Goal: Information Seeking & Learning: Learn about a topic

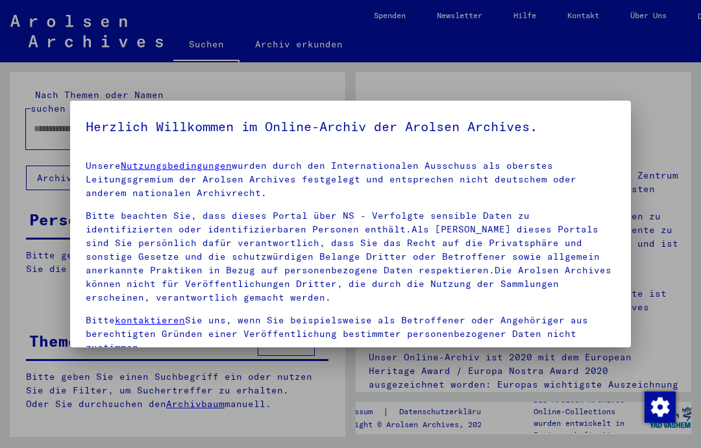
click at [44, 97] on div at bounding box center [350, 224] width 701 height 448
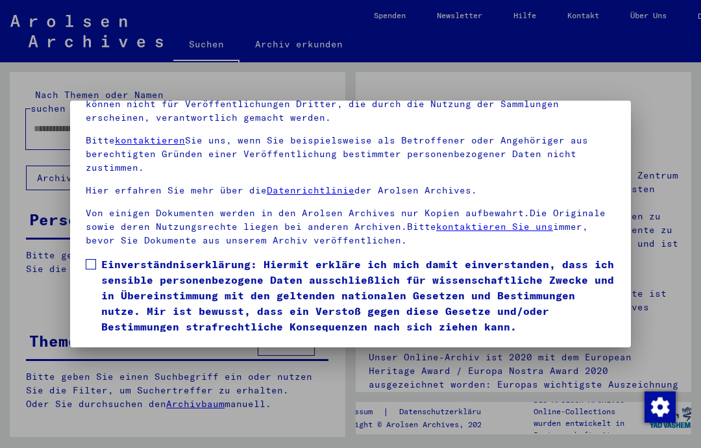
scroll to position [143, 0]
click at [97, 256] on label "Einverständniserklärung: Hiermit erkläre ich mich damit einverstanden, dass ich…" at bounding box center [350, 295] width 529 height 78
click at [104, 341] on button "Ich stimme zu" at bounding box center [135, 353] width 98 height 25
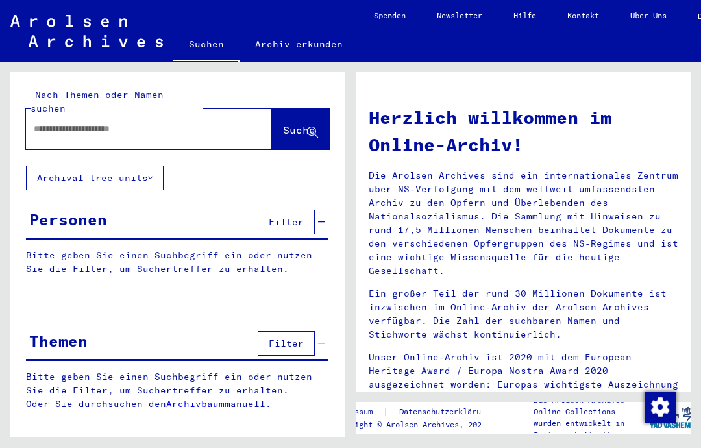
click at [58, 122] on input "text" at bounding box center [133, 129] width 199 height 14
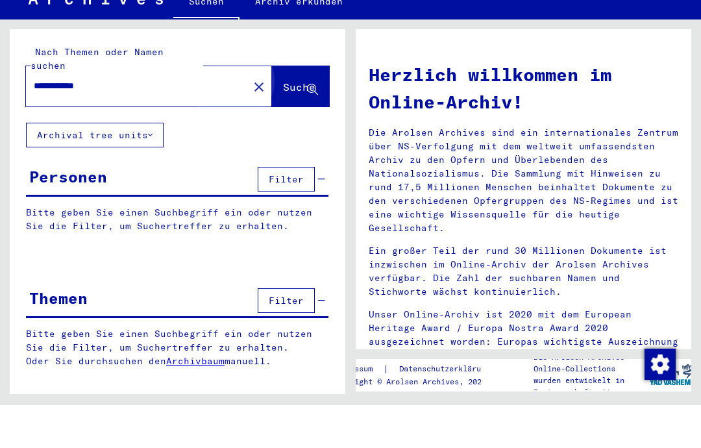
type input "**********"
click at [278, 109] on button "Suche" at bounding box center [300, 129] width 57 height 40
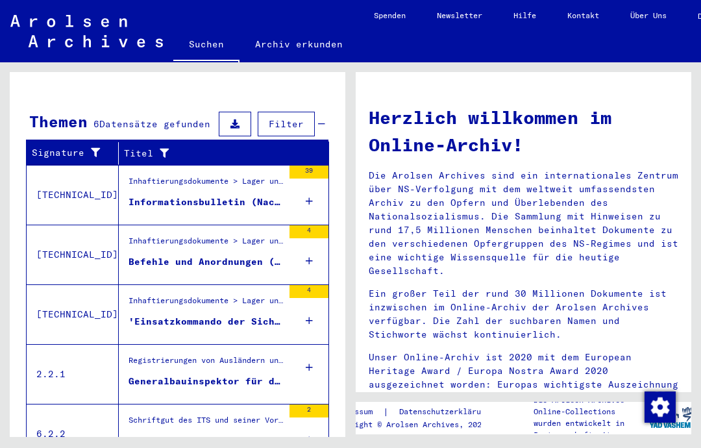
click at [154, 359] on figure "Registrierungen von Ausländern und deutschen Verfolgten durch öffentliche Einri…" at bounding box center [205, 363] width 154 height 19
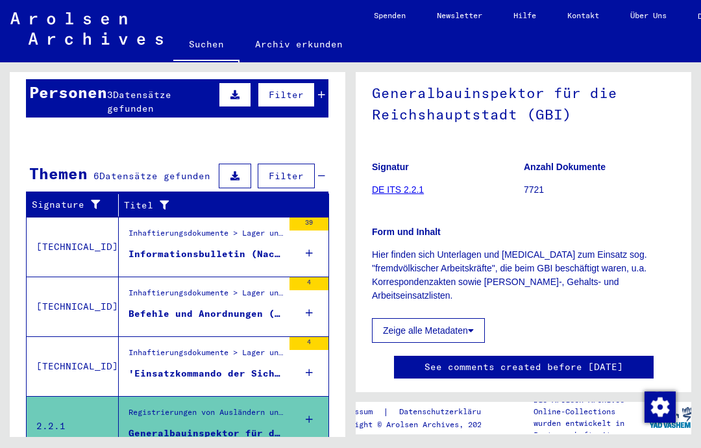
scroll to position [113, 0]
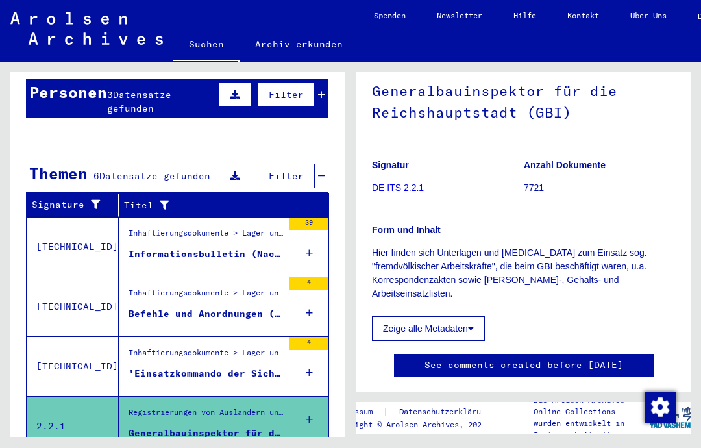
click at [155, 247] on div "Informationsbulletin (Nachrichtendienst) für die Außenlager" at bounding box center [205, 254] width 154 height 14
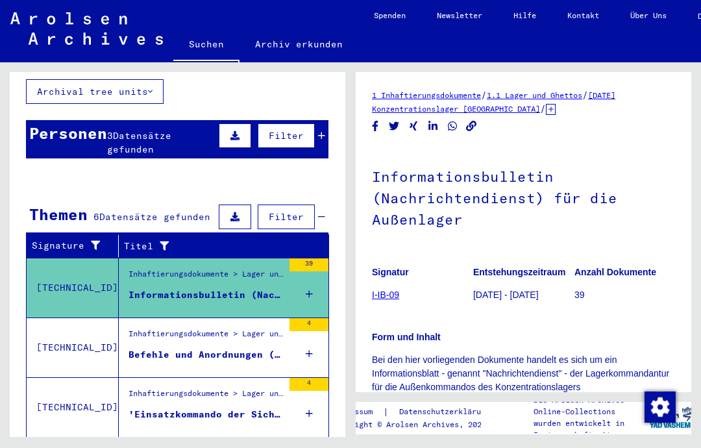
click at [139, 348] on div "Befehle und Anordnungen (sogenannte "Führerbefehle") zur weltanschaulichen Schu…" at bounding box center [205, 355] width 154 height 14
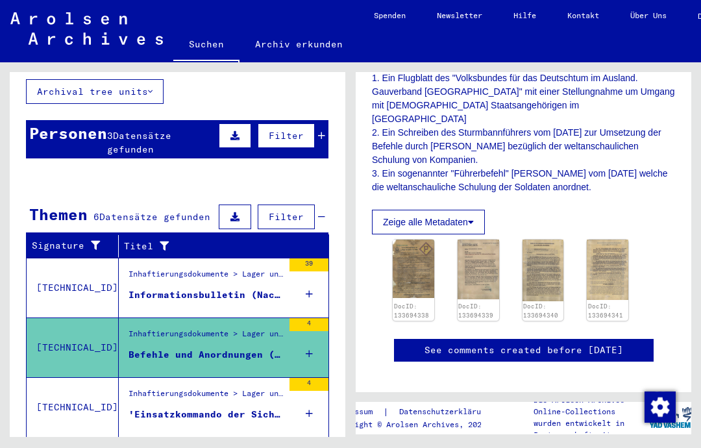
click at [396, 248] on img at bounding box center [413, 268] width 42 height 58
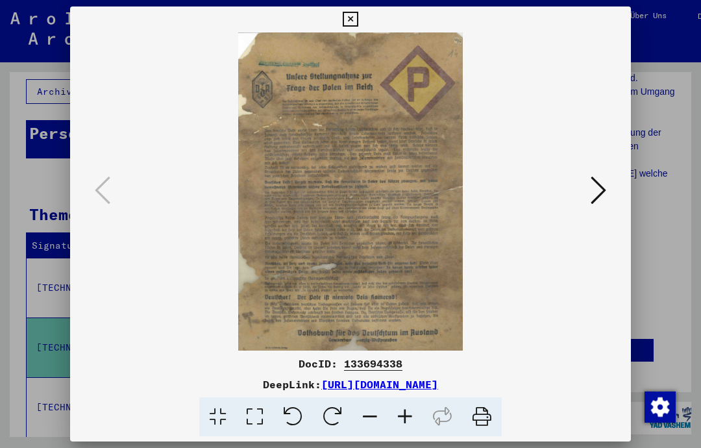
click at [604, 193] on icon at bounding box center [598, 190] width 16 height 31
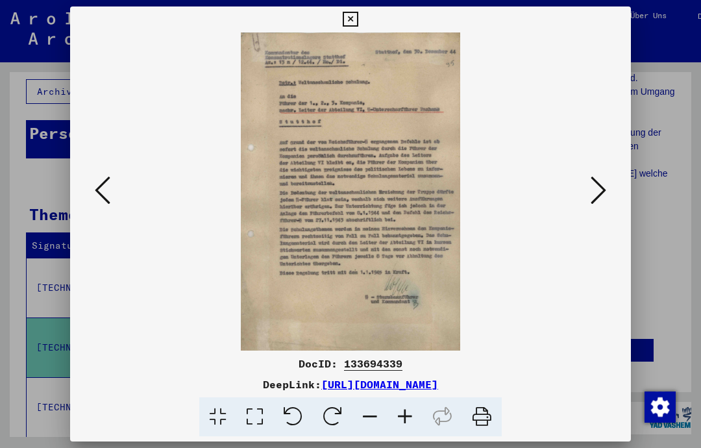
click at [357, 15] on icon at bounding box center [350, 20] width 15 height 16
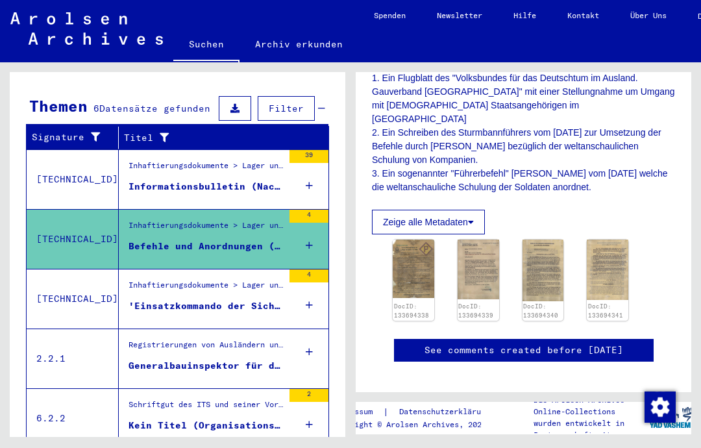
click at [162, 299] on div "'Einsatzkommando der Sicherheitspolizei und des SD Agram': Überstellung von 9 P…" at bounding box center [205, 306] width 154 height 14
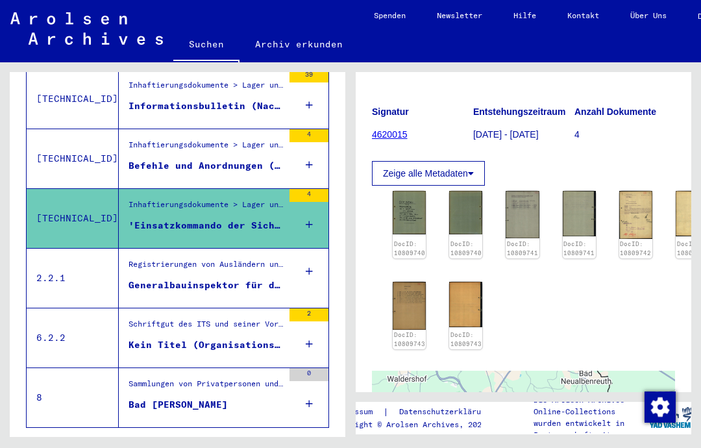
click at [149, 261] on div "Registrierungen von Ausländern und deutschen Verfolgten durch öffentliche Einri…" at bounding box center [205, 267] width 154 height 18
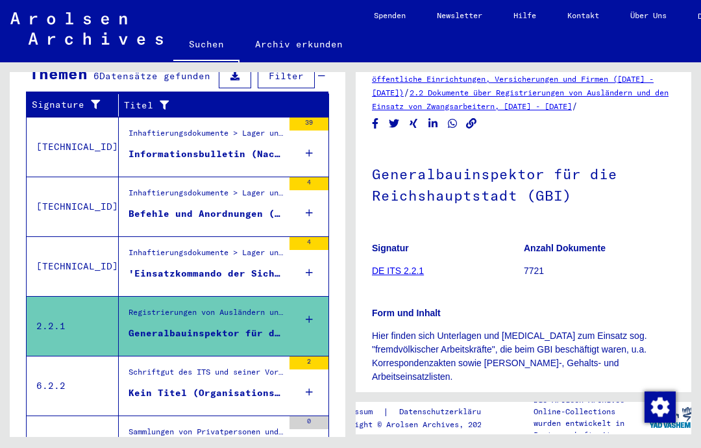
click at [123, 180] on div "Inhaftierungsdokumente > Lager und Ghettos > Konzentrationslager [GEOGRAPHIC_DA…" at bounding box center [201, 206] width 164 height 59
